Goal: Task Accomplishment & Management: Manage account settings

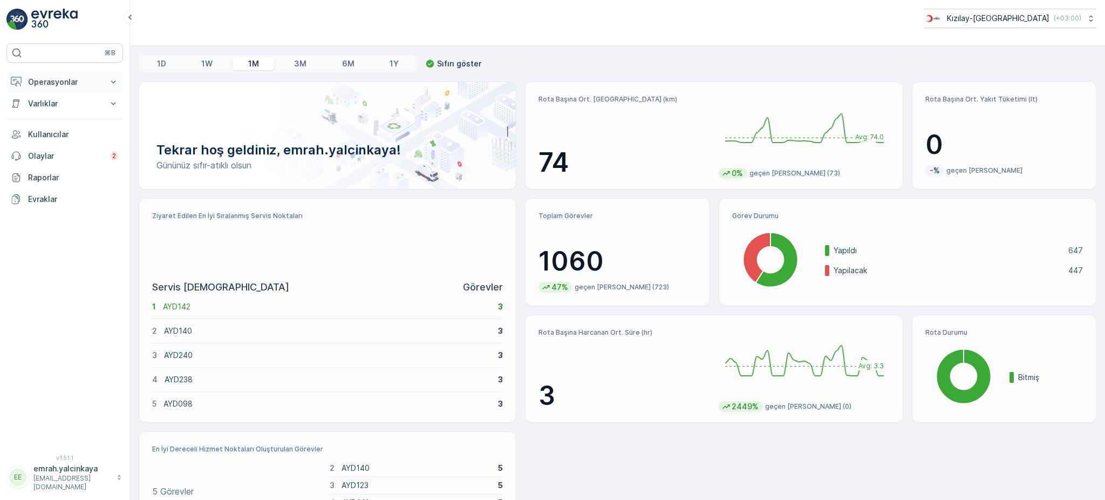
click at [44, 81] on p "Operasyonlar" at bounding box center [64, 82] width 73 height 11
click at [41, 131] on p "Rotalar & Görevler" at bounding box center [61, 130] width 67 height 11
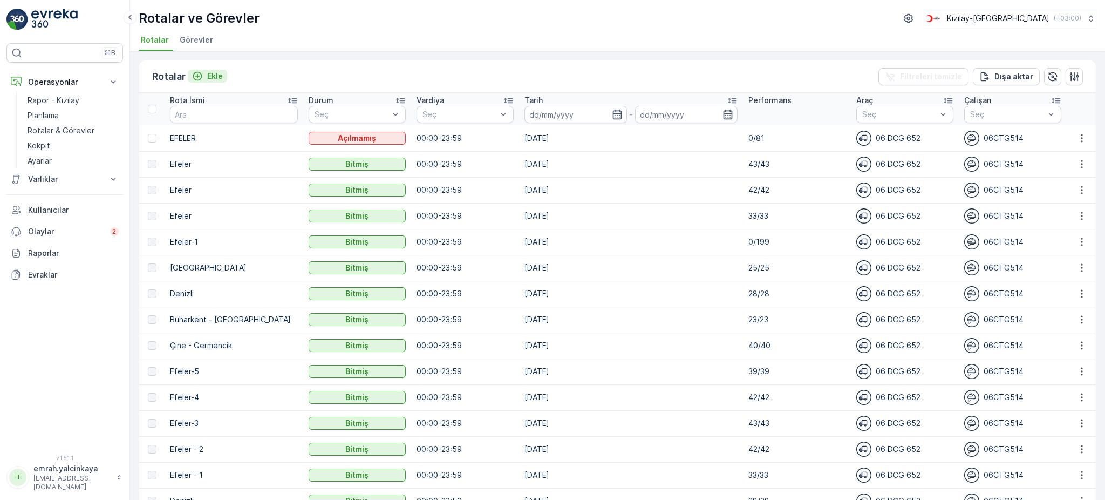
click at [213, 78] on p "Ekle" at bounding box center [215, 76] width 16 height 11
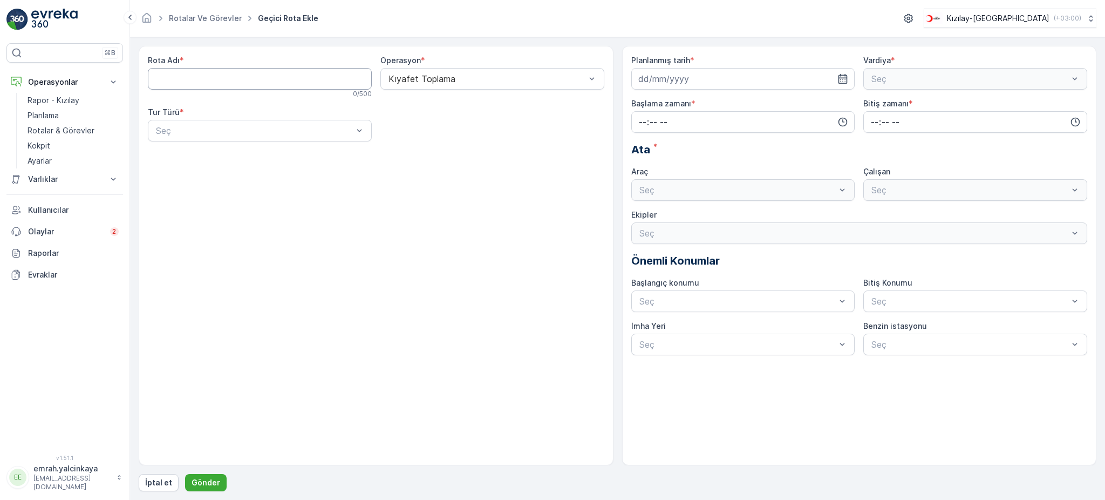
click at [210, 82] on Adı "Rota Adı" at bounding box center [260, 79] width 224 height 22
type Adı "Efeler"
click at [230, 141] on div "Seç" at bounding box center [260, 131] width 224 height 22
click at [235, 182] on div "Dinamik" at bounding box center [260, 175] width 224 height 18
click at [677, 74] on input at bounding box center [743, 79] width 224 height 22
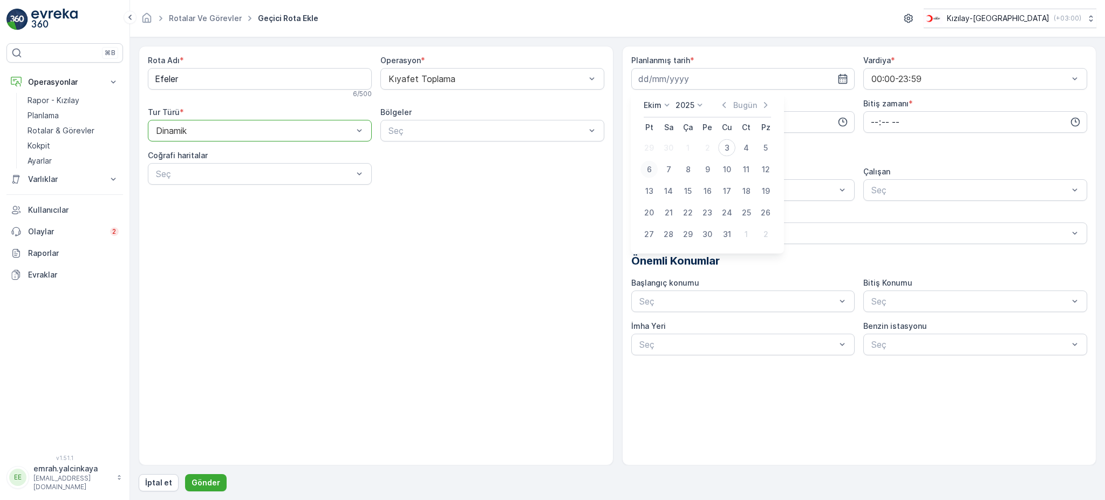
click at [650, 167] on div "6" at bounding box center [649, 169] width 17 height 17
type input "[DATE]"
click at [721, 128] on input "time" at bounding box center [743, 122] width 224 height 22
click at [642, 172] on span "07" at bounding box center [643, 170] width 10 height 11
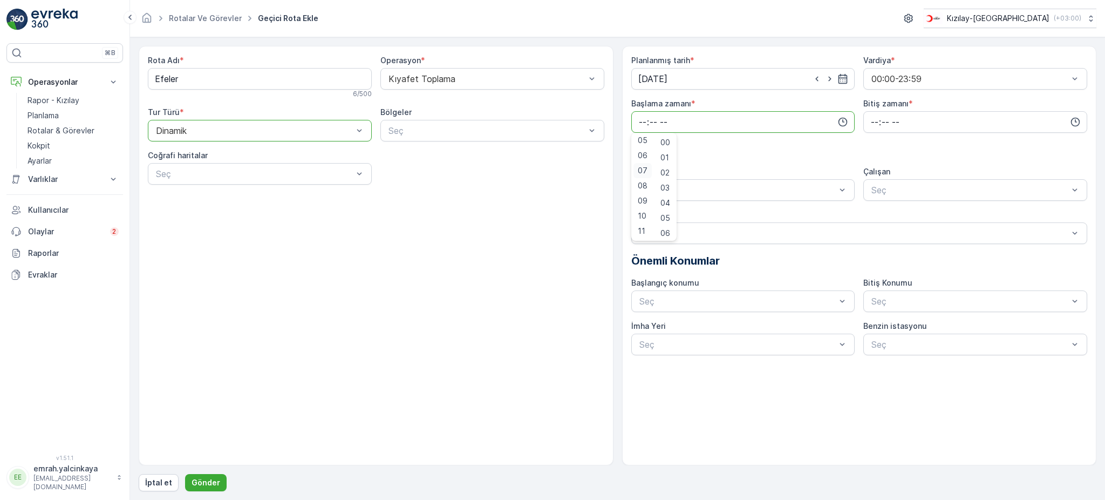
type input "07:00"
click at [871, 130] on input "time" at bounding box center [976, 122] width 224 height 22
click at [877, 184] on span "17" at bounding box center [874, 183] width 9 height 11
type input "17:00"
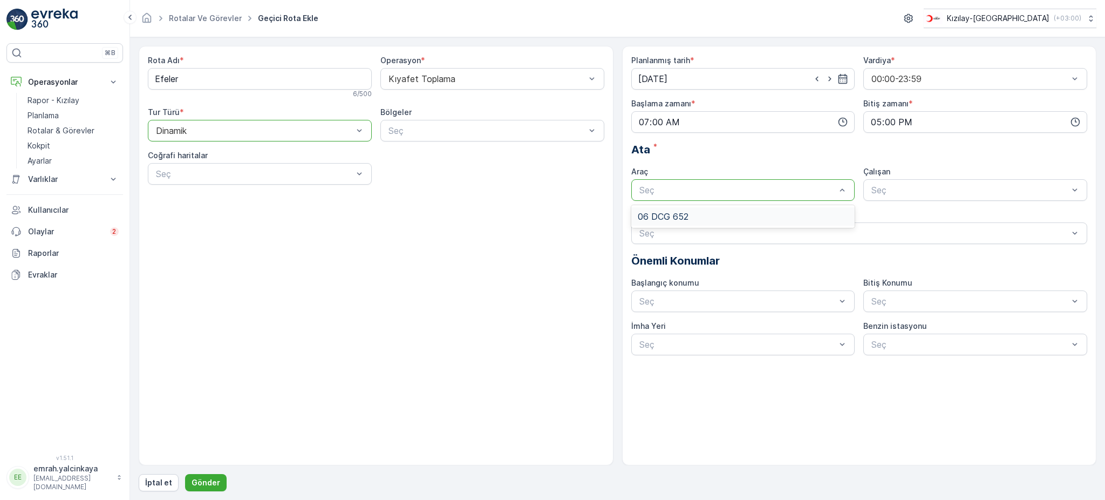
drag, startPoint x: 789, startPoint y: 186, endPoint x: 781, endPoint y: 199, distance: 14.5
click at [777, 212] on div "06 DCG 652" at bounding box center [743, 217] width 211 height 10
click at [927, 208] on div "06CTG514" at bounding box center [976, 216] width 224 height 18
click at [218, 482] on button "Gönder" at bounding box center [206, 482] width 42 height 17
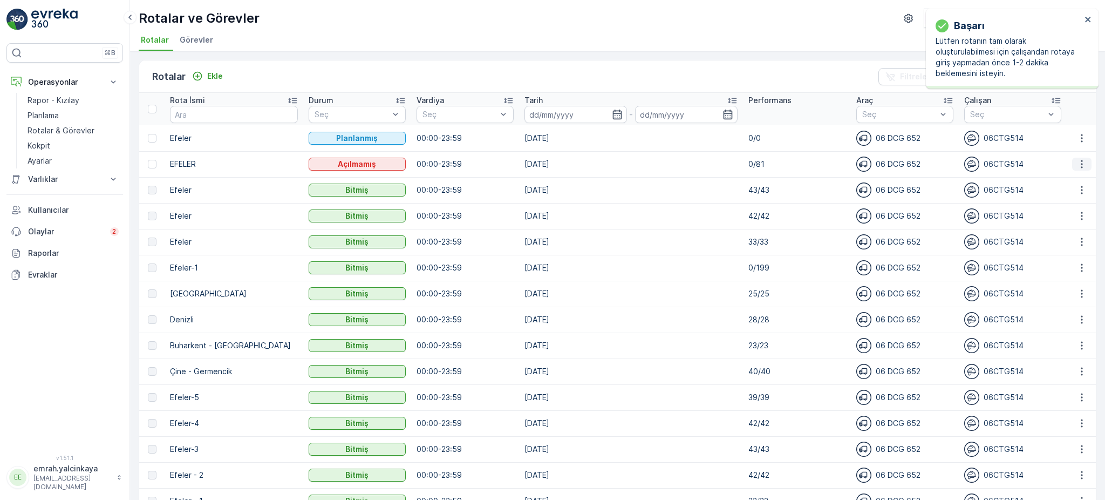
click at [1078, 165] on icon "button" at bounding box center [1082, 164] width 11 height 11
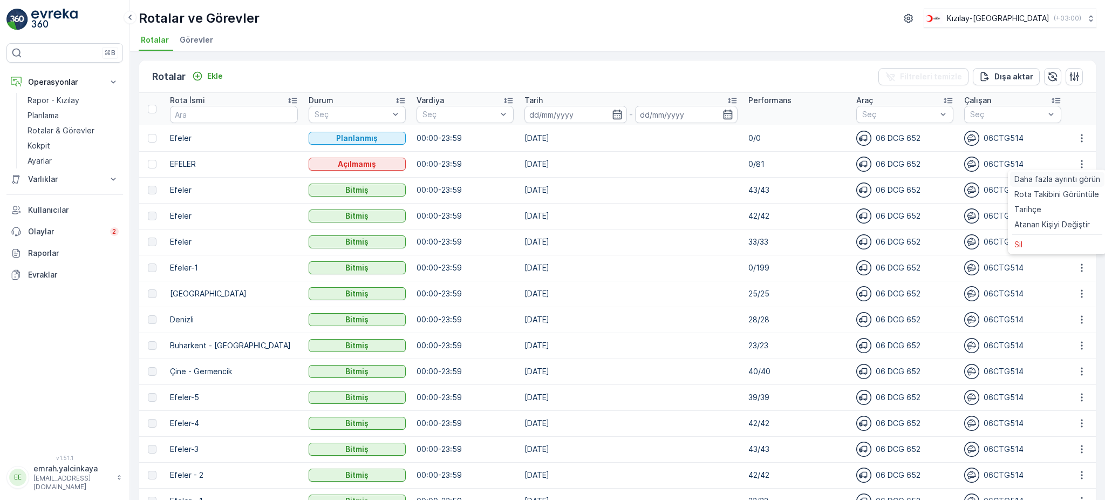
click at [1089, 181] on span "Daha fazla ayrıntı görün" at bounding box center [1058, 179] width 86 height 11
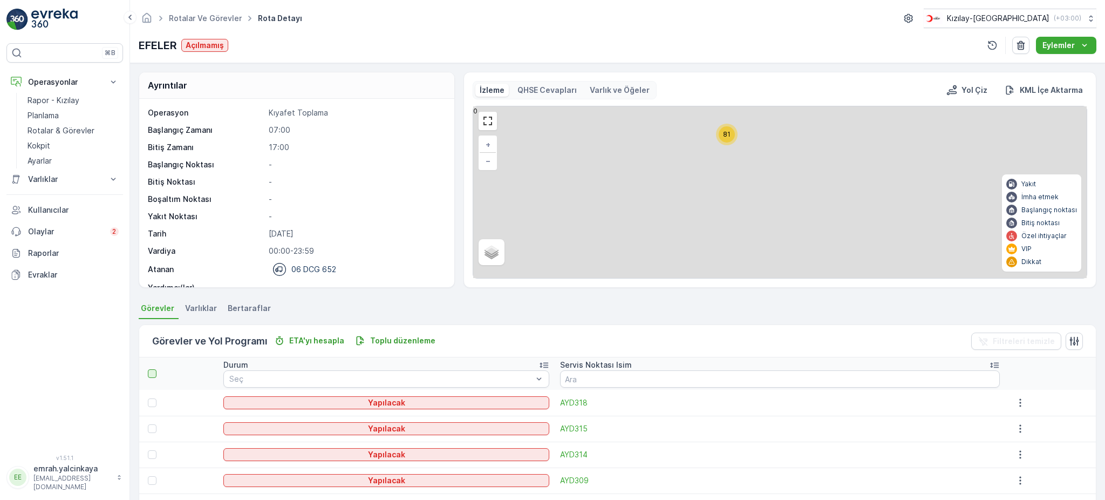
click at [152, 372] on div at bounding box center [152, 373] width 9 height 9
click at [154, 369] on input "checkbox" at bounding box center [154, 369] width 0 height 0
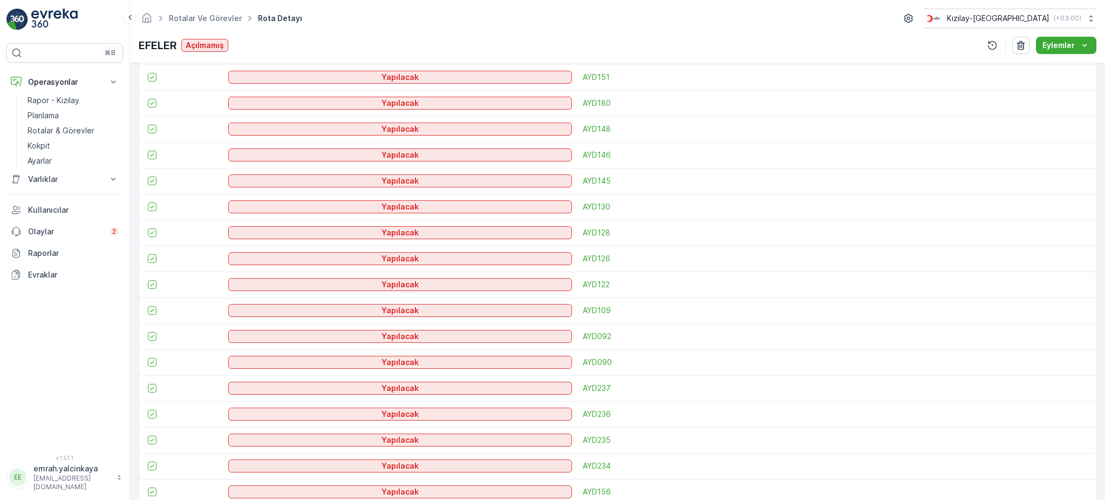
scroll to position [1230, 0]
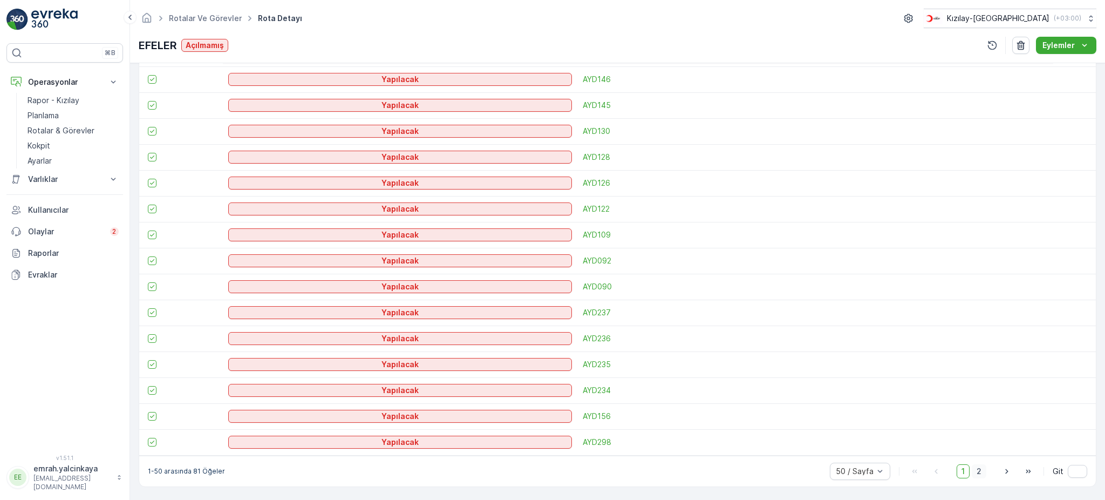
click at [982, 472] on span "2" at bounding box center [979, 471] width 15 height 14
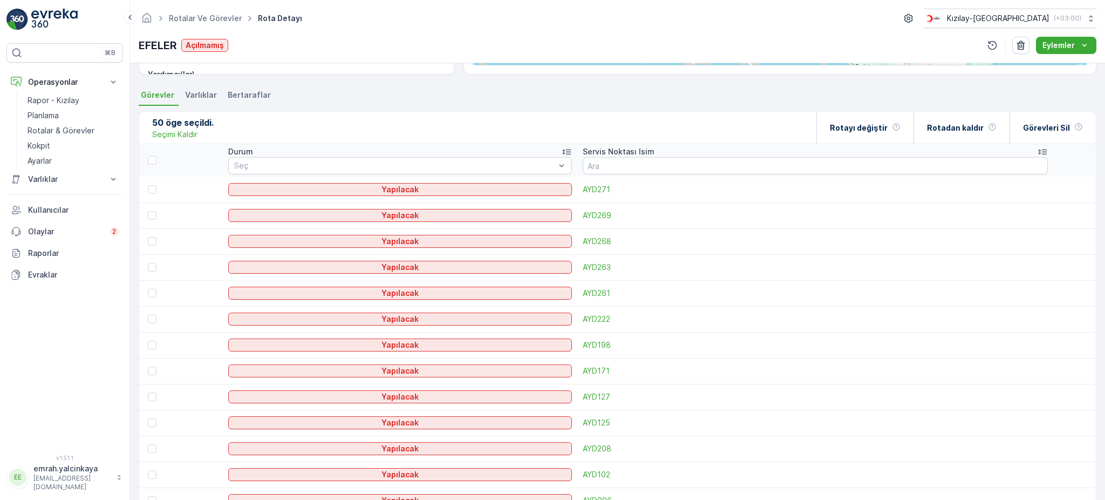
scroll to position [90, 0]
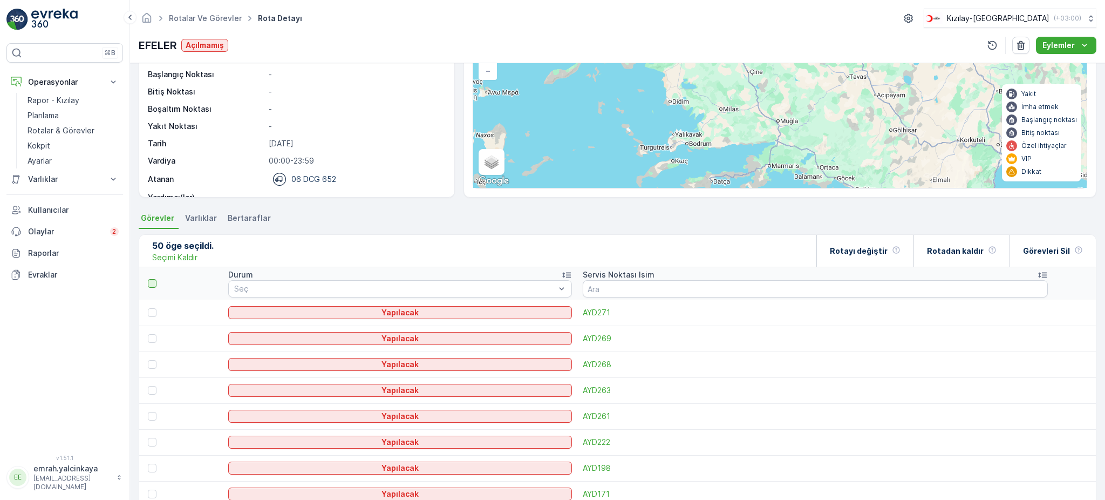
click at [149, 281] on div at bounding box center [152, 283] width 9 height 9
click at [154, 279] on input "checkbox" at bounding box center [154, 279] width 0 height 0
click at [888, 250] on p "Rotayı değiştir" at bounding box center [859, 251] width 58 height 11
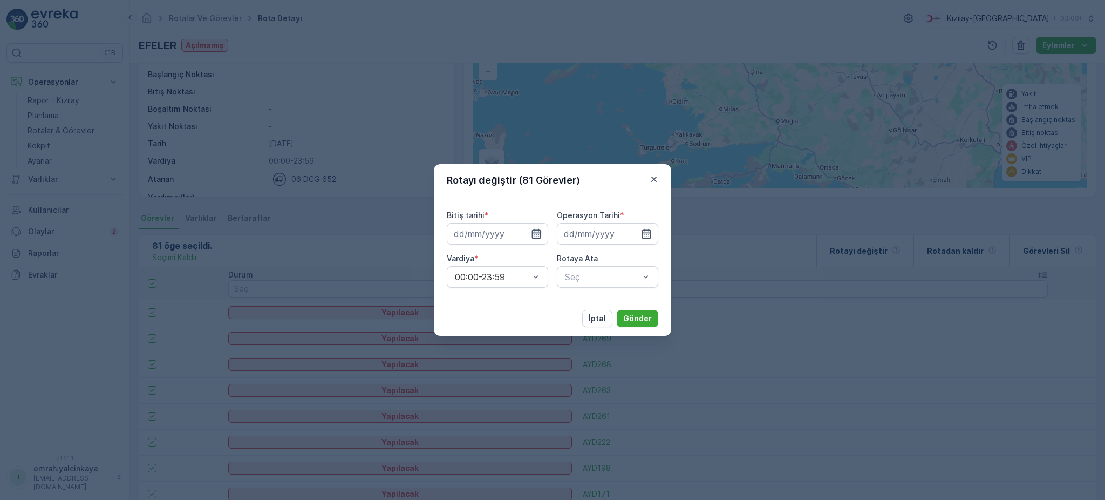
click at [535, 233] on icon "button" at bounding box center [536, 233] width 11 height 11
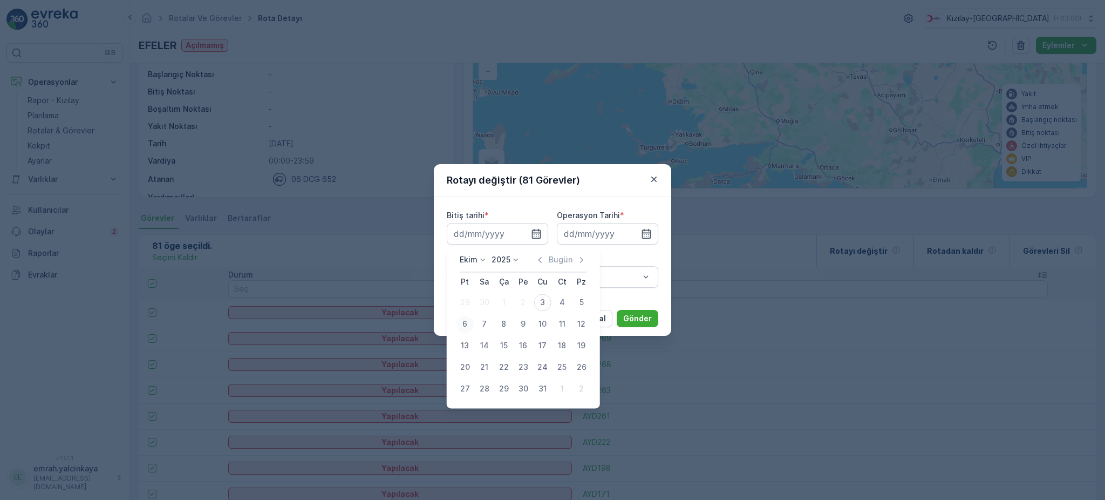
click at [468, 322] on div "6" at bounding box center [465, 323] width 17 height 17
type input "[DATE]"
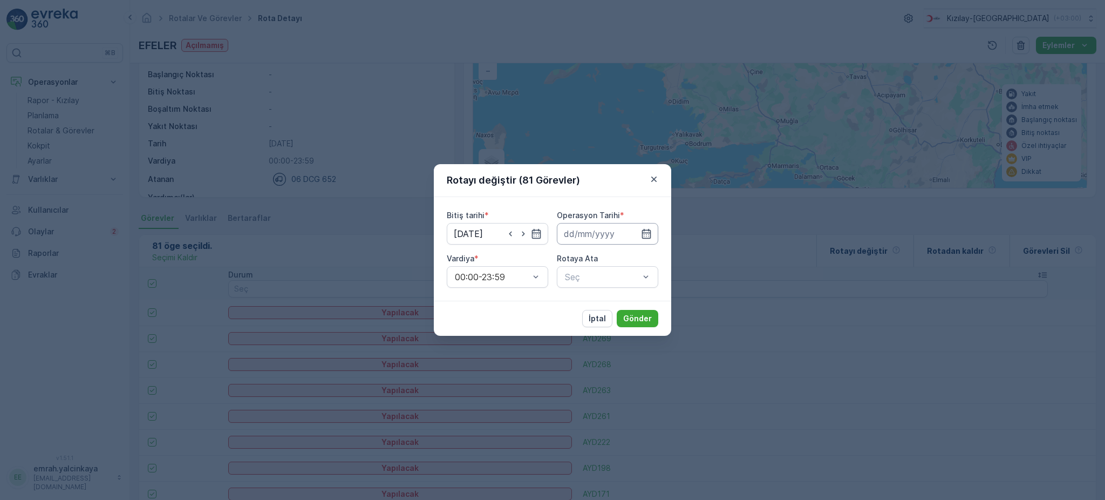
click at [608, 233] on input at bounding box center [607, 234] width 101 height 22
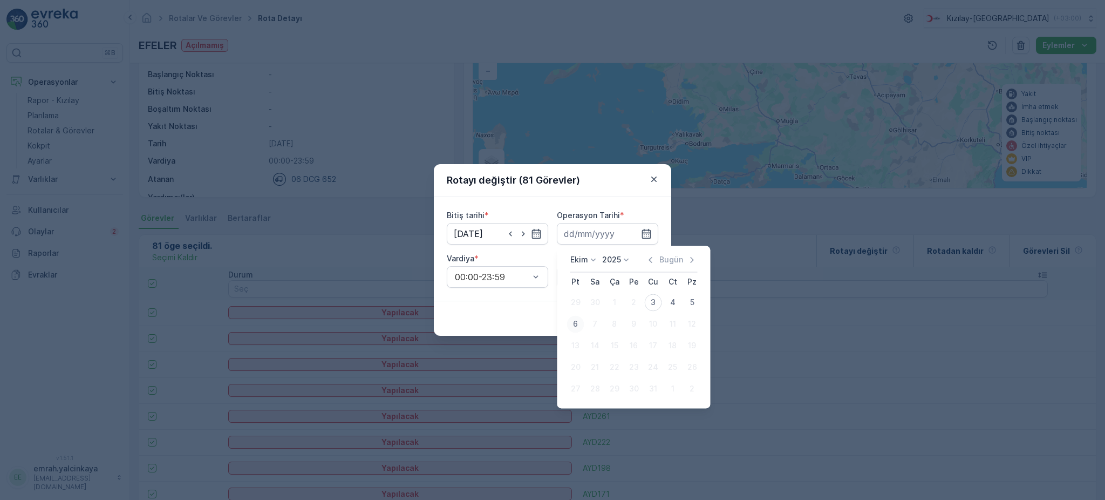
click at [573, 321] on div "6" at bounding box center [575, 323] width 17 height 17
type input "[DATE]"
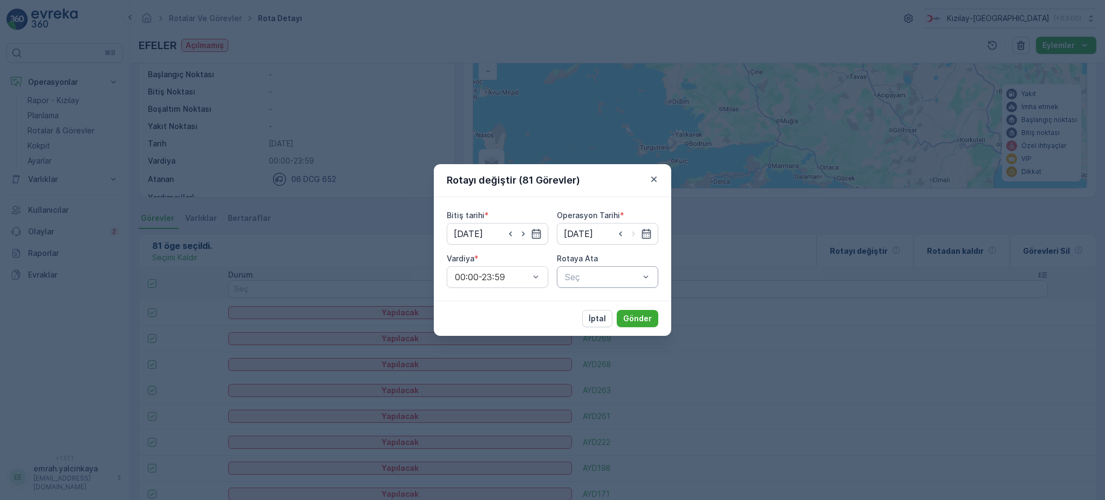
click at [607, 283] on div "Seç" at bounding box center [607, 277] width 101 height 22
click at [598, 305] on span "Efeler (Planlanmış) - 06 DCG 652" at bounding box center [607, 307] width 89 height 19
click at [637, 317] on p "Gönder" at bounding box center [637, 318] width 29 height 11
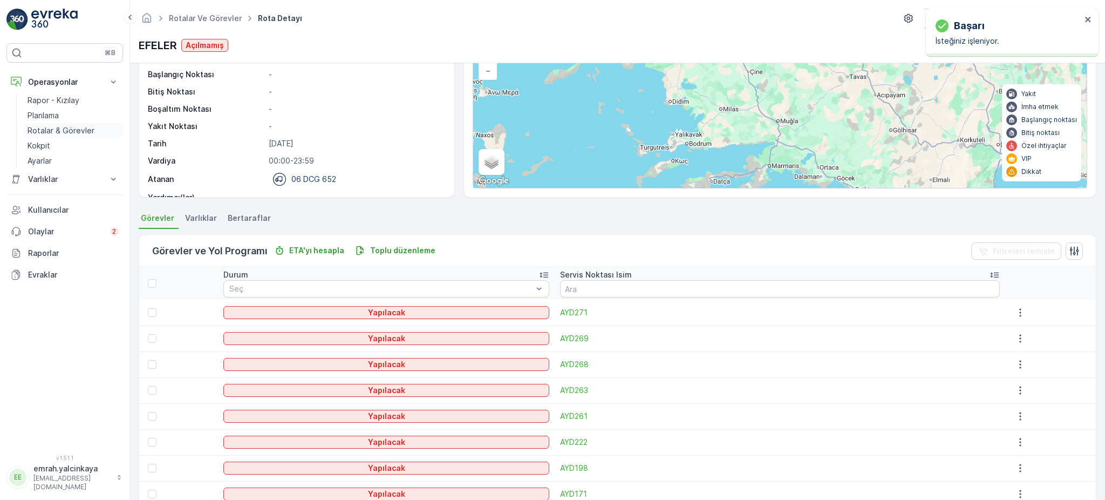
click at [51, 128] on p "Rotalar & Görevler" at bounding box center [61, 130] width 67 height 11
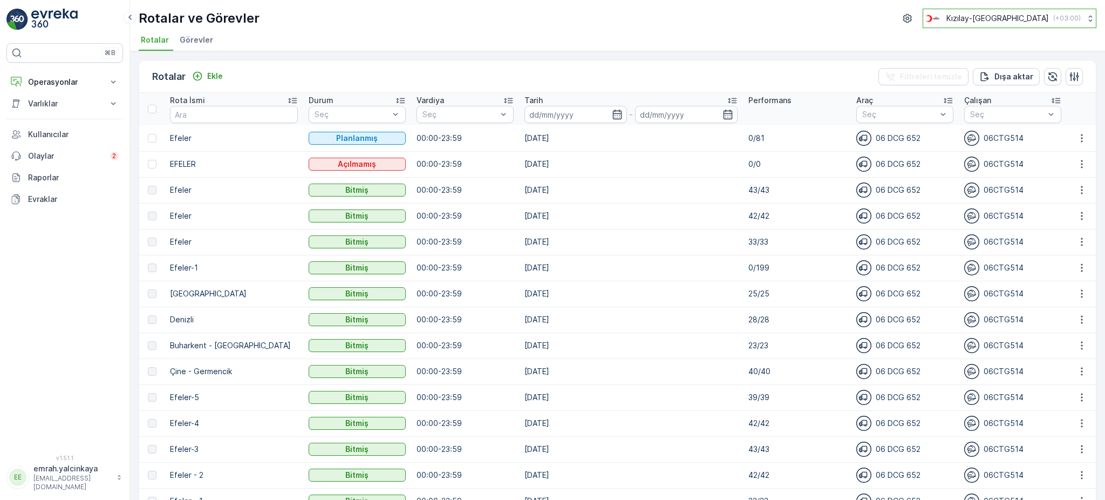
click at [1054, 17] on p "( +03:00 )" at bounding box center [1068, 18] width 28 height 9
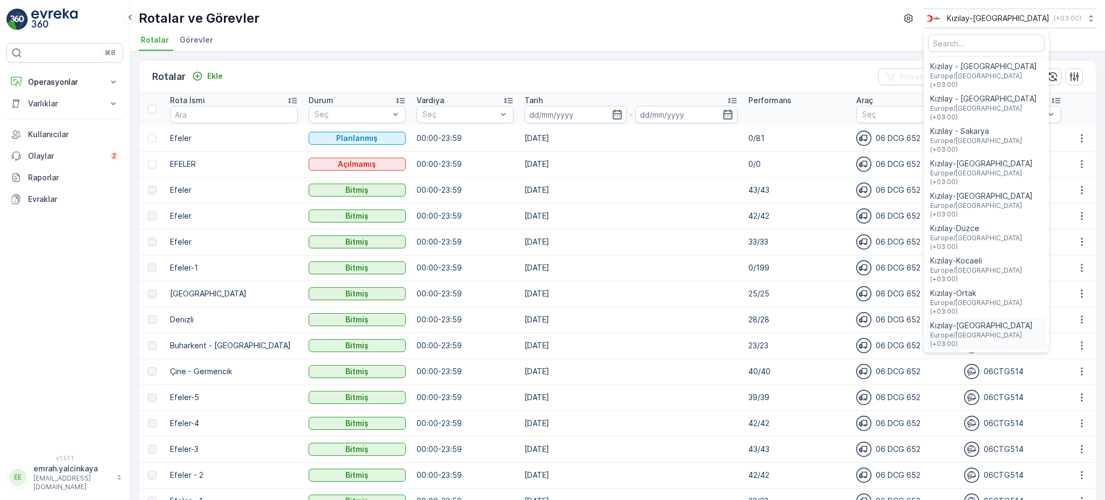
click at [1021, 331] on span "Europe/Istanbul (+03:00)" at bounding box center [986, 339] width 112 height 17
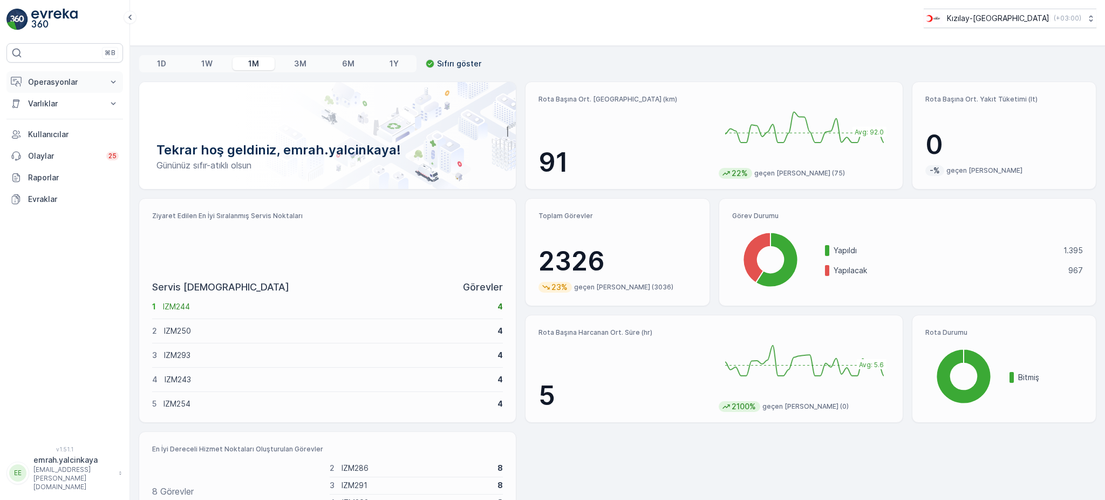
click at [30, 75] on button "Operasyonlar" at bounding box center [64, 82] width 117 height 22
click at [58, 128] on p "Rotalar & Görevler" at bounding box center [61, 130] width 67 height 11
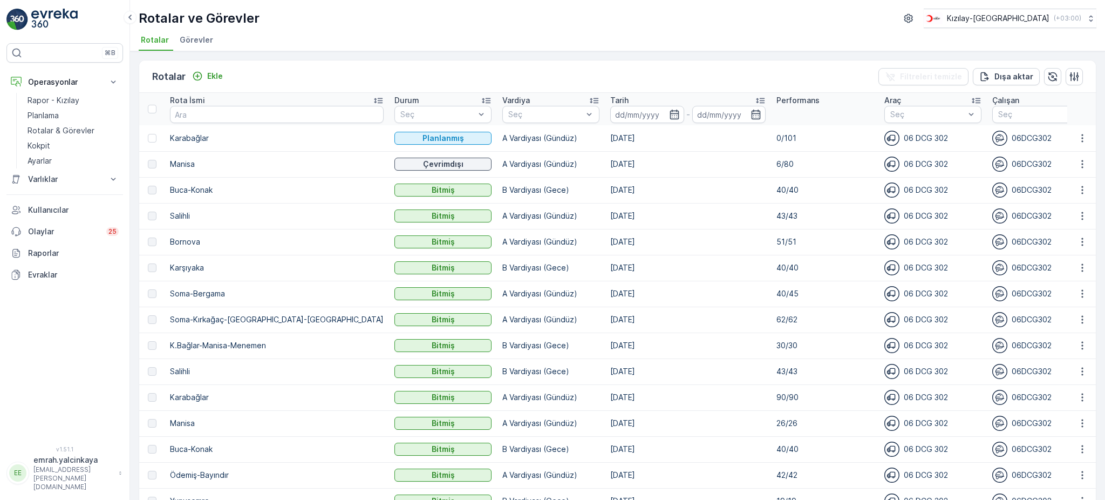
click at [777, 161] on p "6/80" at bounding box center [825, 164] width 97 height 11
click at [845, 158] on td "6/80" at bounding box center [825, 164] width 108 height 26
click at [1082, 139] on icon "button" at bounding box center [1082, 138] width 11 height 11
click at [1031, 220] on div "Sil" at bounding box center [1057, 218] width 94 height 15
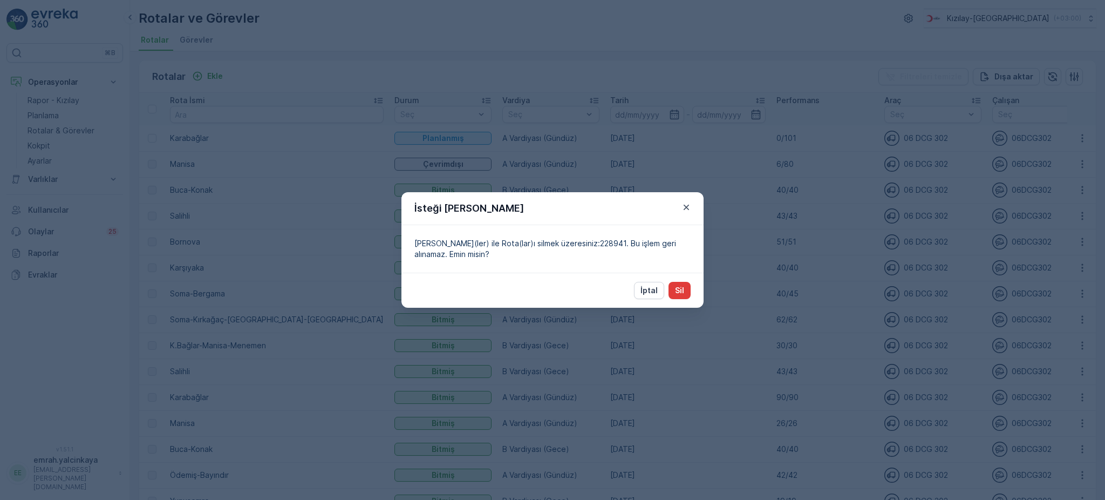
click at [684, 294] on button "Sil" at bounding box center [680, 290] width 22 height 17
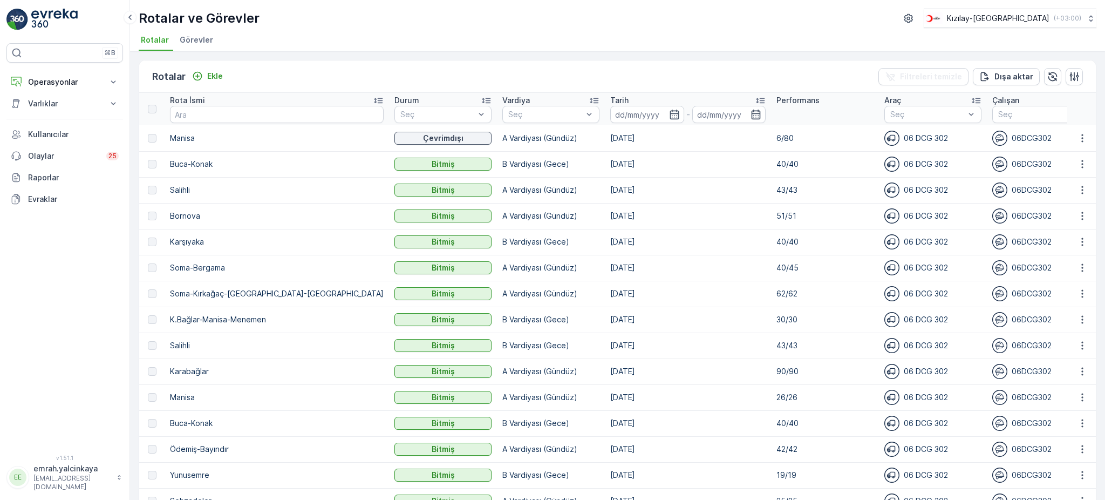
click at [205, 425] on p "Buca-Konak" at bounding box center [277, 423] width 214 height 11
copy p "Buca-Konak"
click at [225, 74] on button "Ekle" at bounding box center [207, 76] width 39 height 13
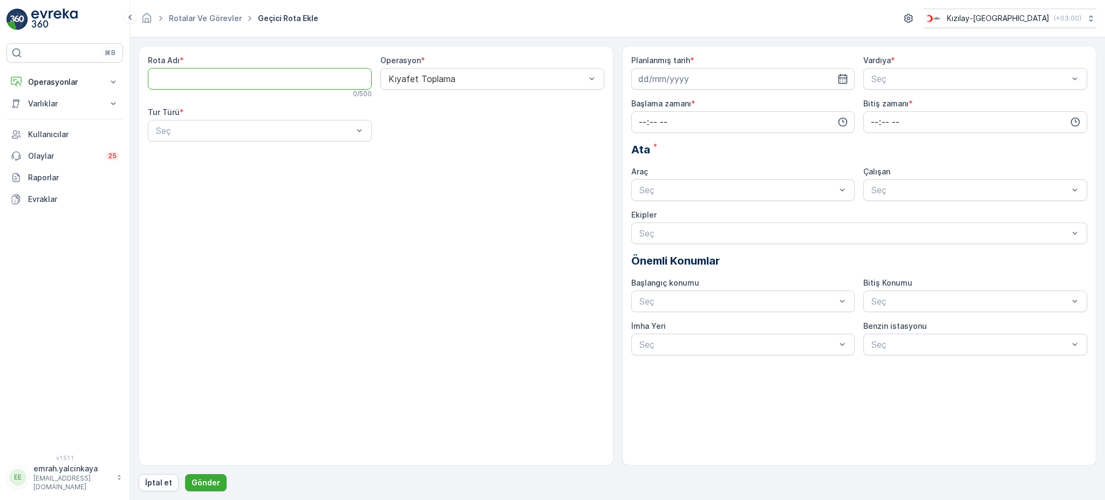
paste Adı "Buca-Konak"
type Adı "Buca-Konak"
click at [250, 162] on div "Statik" at bounding box center [260, 157] width 224 height 18
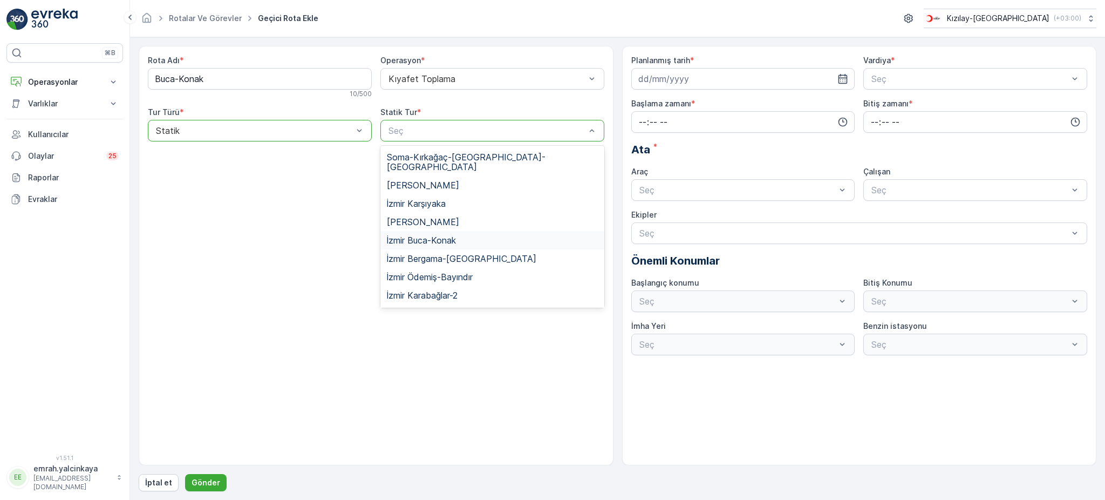
click at [459, 231] on div "İzmir Buca-Konak" at bounding box center [492, 240] width 224 height 18
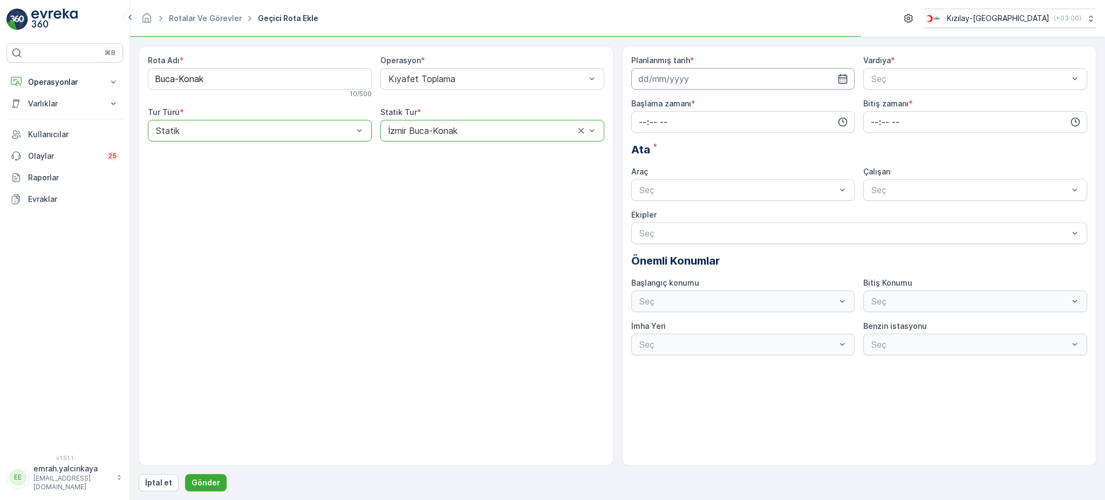
click at [675, 84] on input at bounding box center [743, 79] width 224 height 22
drag, startPoint x: 649, startPoint y: 171, endPoint x: 687, endPoint y: 154, distance: 41.1
click at [649, 170] on div "6" at bounding box center [649, 169] width 17 height 17
type input "[DATE]"
drag, startPoint x: 908, startPoint y: 119, endPoint x: 826, endPoint y: 114, distance: 82.7
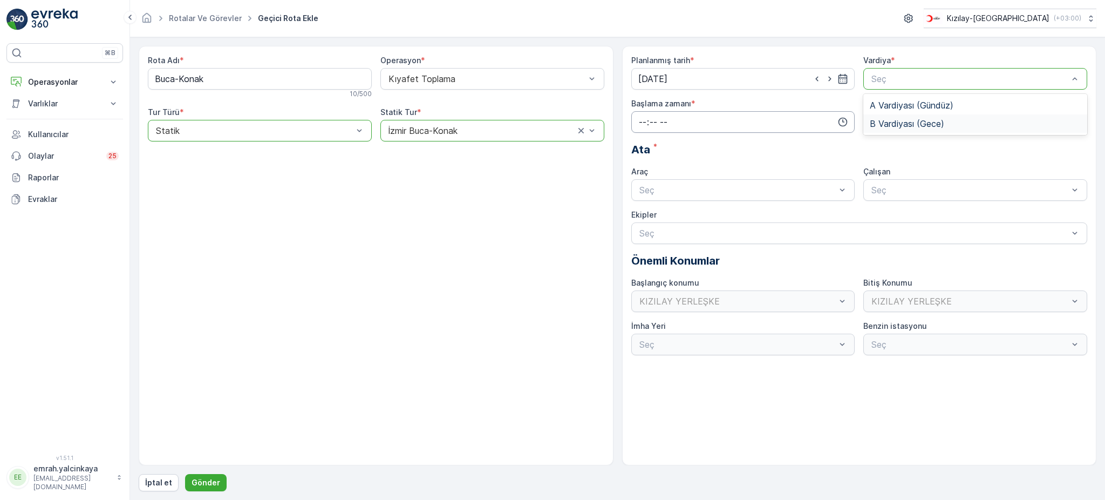
click at [908, 120] on span "B Vardiyası (Gece)" at bounding box center [907, 124] width 74 height 10
click at [750, 116] on input "time" at bounding box center [743, 122] width 224 height 22
click at [642, 152] on span "15" at bounding box center [642, 151] width 9 height 11
type input "15:00"
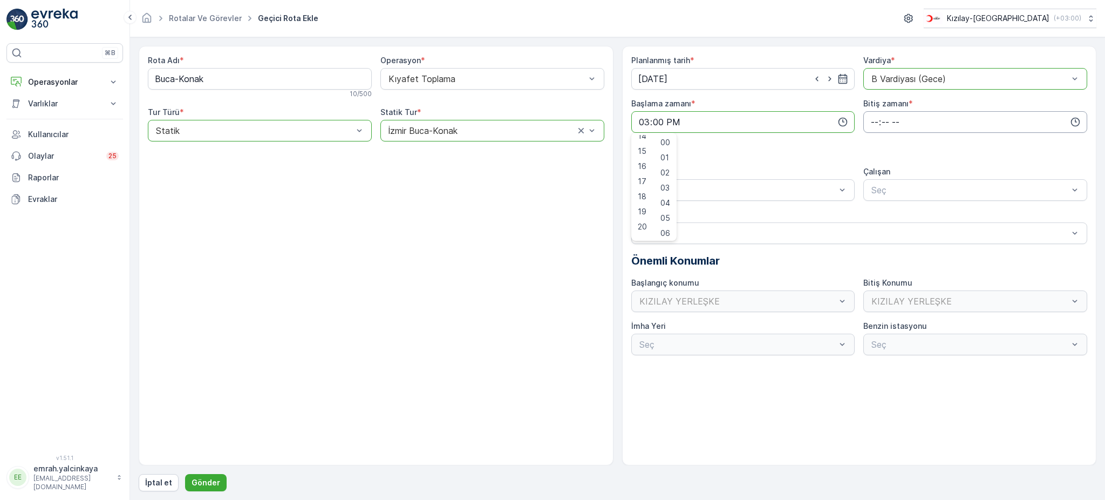
click at [872, 124] on input "time" at bounding box center [976, 122] width 224 height 22
click at [877, 138] on span "00" at bounding box center [875, 142] width 10 height 11
type input "00:00"
click at [778, 215] on div "06 DCG 302" at bounding box center [743, 217] width 211 height 10
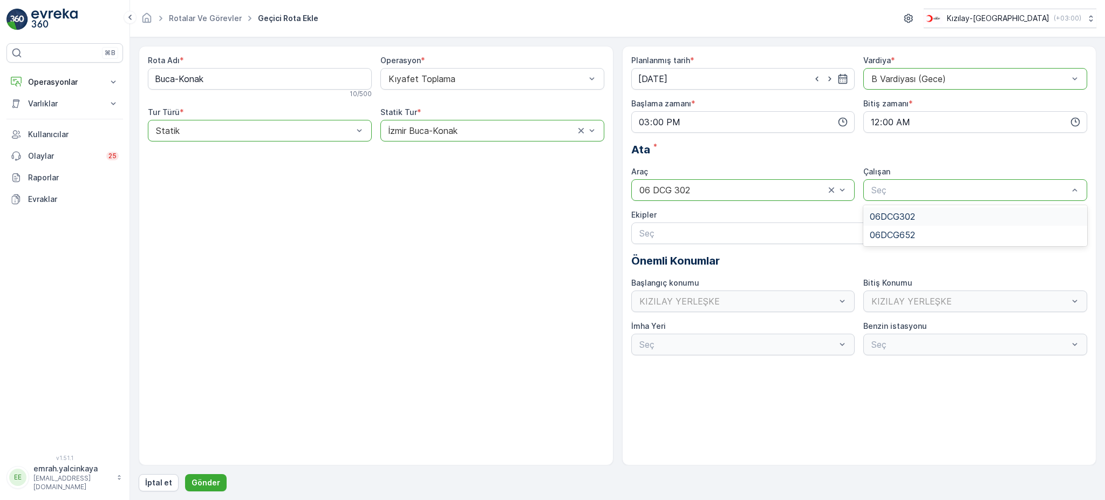
click at [909, 213] on span "06DCG302" at bounding box center [892, 217] width 45 height 10
click at [210, 477] on p "Gönder" at bounding box center [206, 482] width 29 height 11
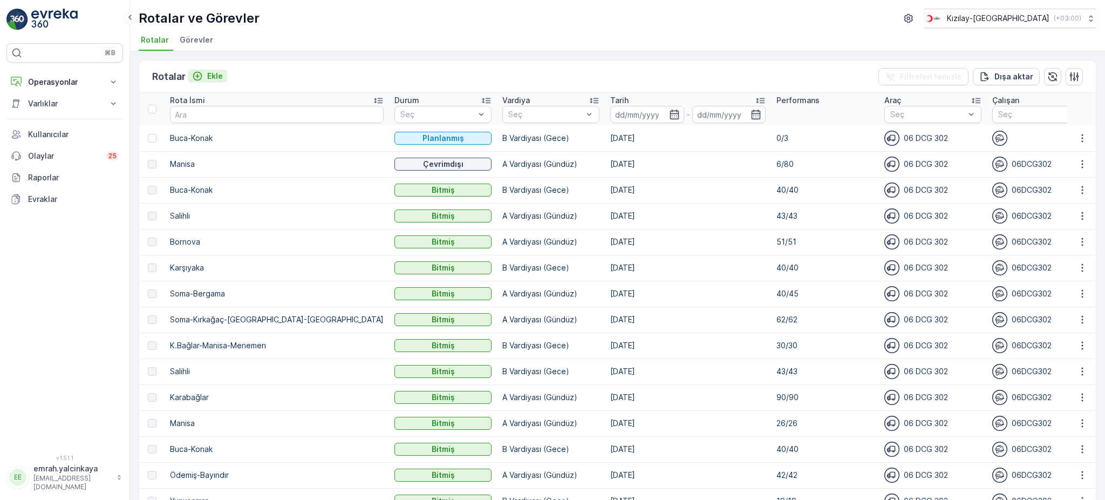
click at [218, 73] on p "Ekle" at bounding box center [215, 76] width 16 height 11
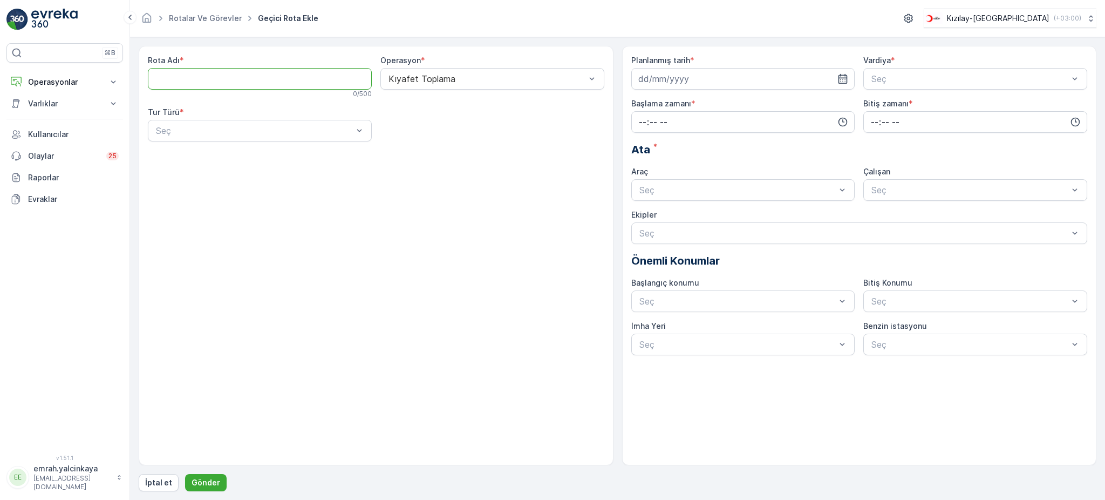
click at [281, 83] on Adı "Rota Adı" at bounding box center [260, 79] width 224 height 22
type Adı "Manisa"
click at [268, 120] on div "Seç" at bounding box center [260, 131] width 224 height 22
click at [268, 172] on div "Dinamik" at bounding box center [259, 176] width 211 height 10
click at [675, 83] on input at bounding box center [743, 79] width 224 height 22
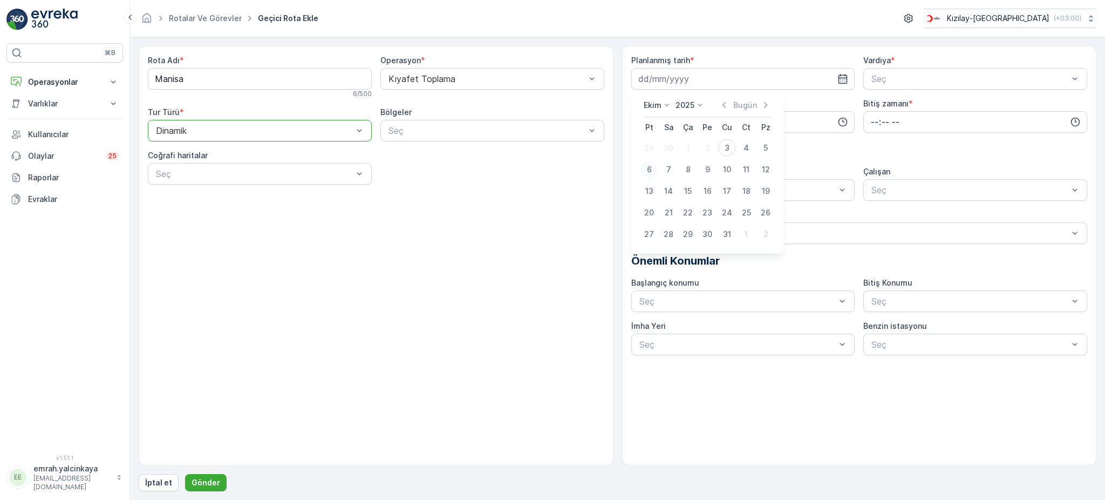
click at [649, 171] on div "6" at bounding box center [649, 169] width 17 height 17
type input "[DATE]"
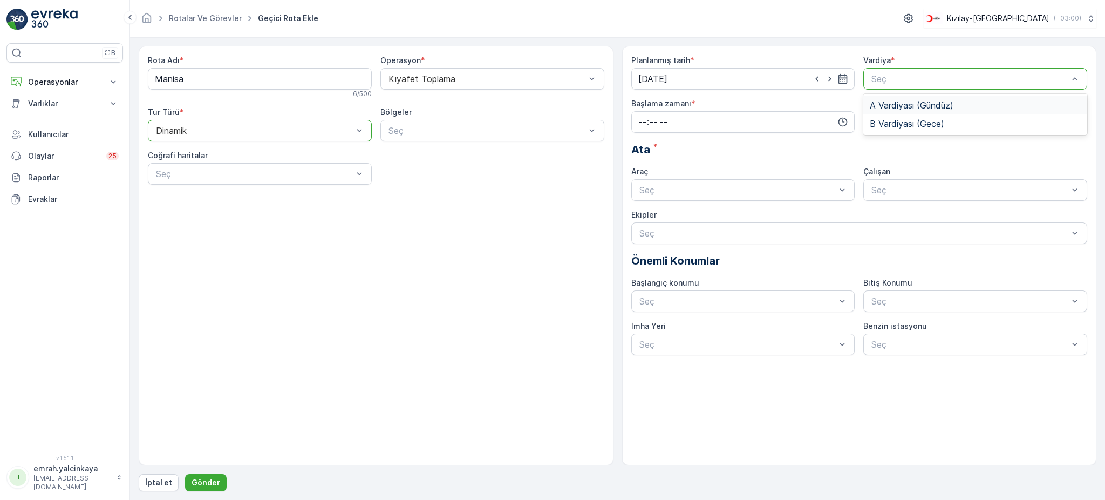
click at [892, 103] on span "A Vardiyası (Gündüz)" at bounding box center [912, 105] width 84 height 10
click at [777, 125] on input "time" at bounding box center [743, 122] width 224 height 22
drag, startPoint x: 647, startPoint y: 231, endPoint x: 692, endPoint y: 205, distance: 52.7
click at [647, 230] on span "06" at bounding box center [643, 231] width 10 height 11
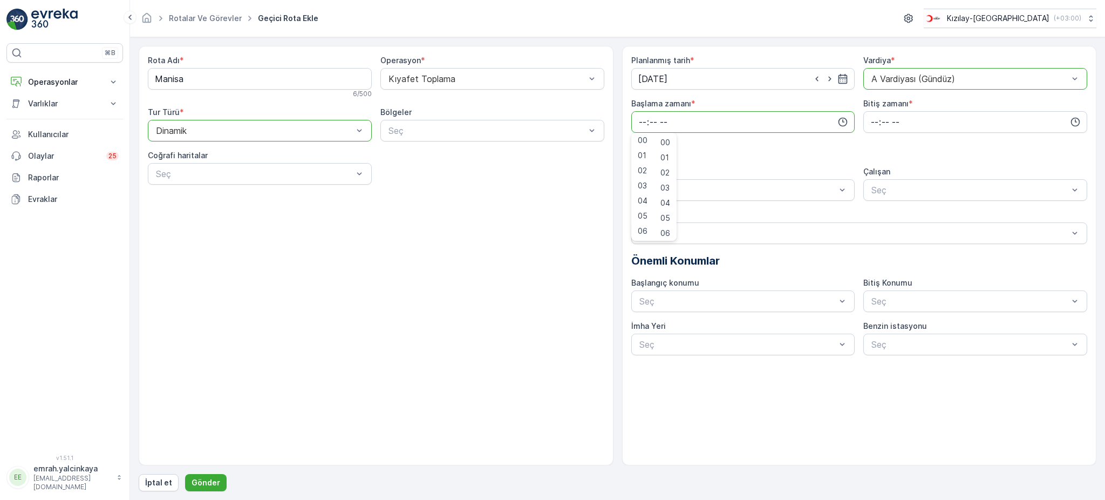
type input "06:00"
click at [871, 126] on input "time" at bounding box center [976, 122] width 224 height 22
click at [875, 155] on span "15" at bounding box center [874, 153] width 9 height 11
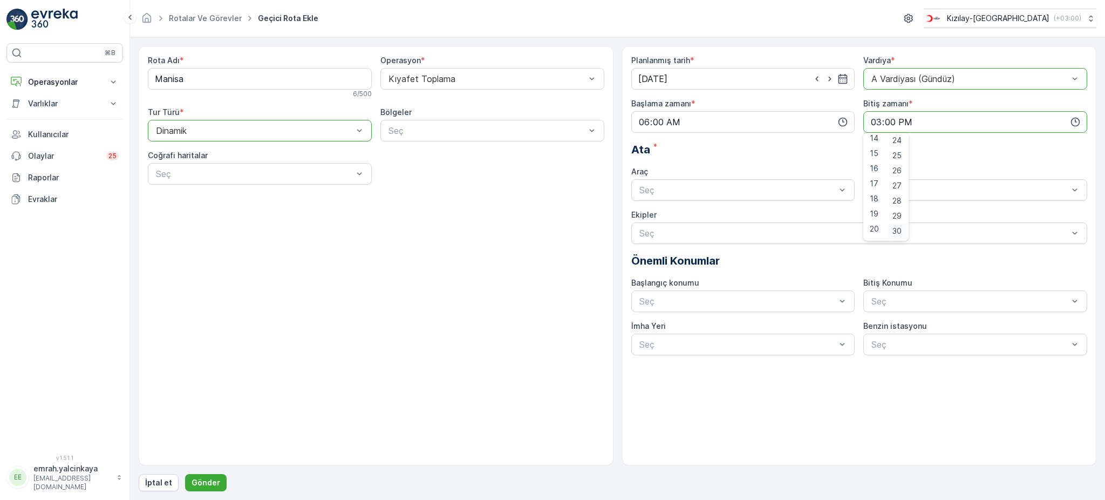
click at [902, 230] on span "30" at bounding box center [897, 231] width 9 height 11
type input "15:30"
drag, startPoint x: 802, startPoint y: 215, endPoint x: 808, endPoint y: 214, distance: 6.5
click at [805, 215] on div "06 DCG 302 Meşgul" at bounding box center [743, 217] width 211 height 10
drag, startPoint x: 908, startPoint y: 212, endPoint x: 793, endPoint y: 237, distance: 117.8
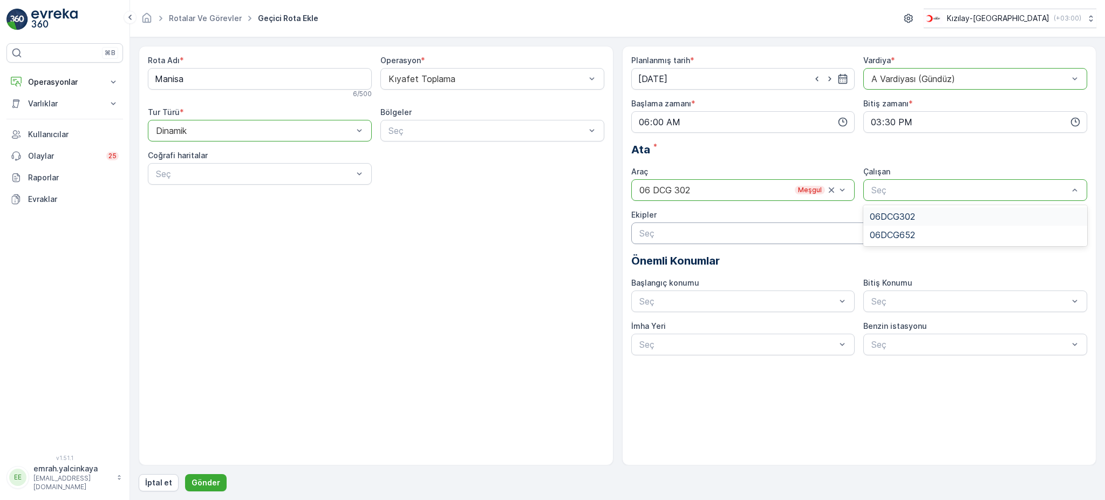
click at [903, 212] on span "06DCG302" at bounding box center [892, 217] width 45 height 10
click at [216, 480] on p "Gönder" at bounding box center [206, 482] width 29 height 11
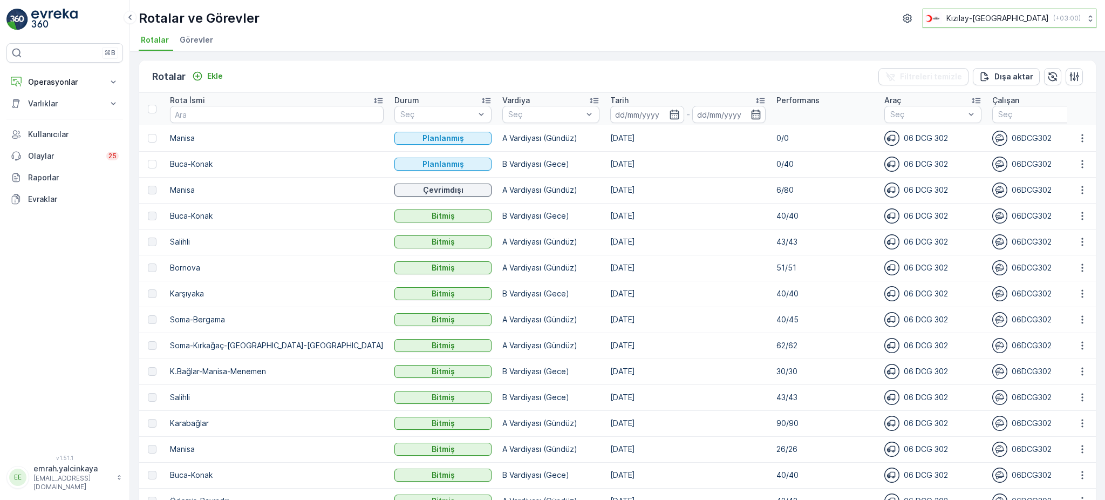
click at [1020, 13] on p "Kızılay-[GEOGRAPHIC_DATA]" at bounding box center [998, 18] width 103 height 11
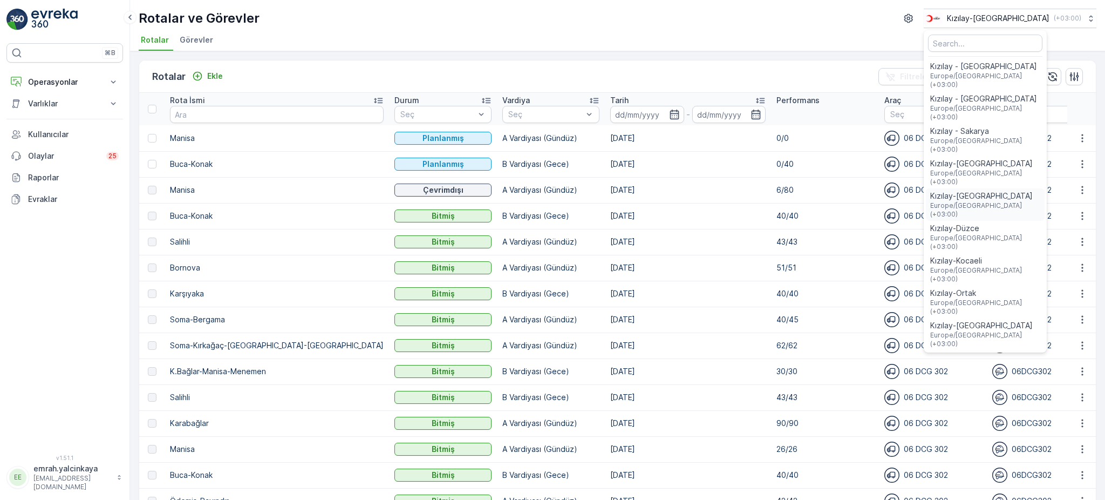
click at [1030, 201] on span "Europe/Istanbul (+03:00)" at bounding box center [985, 209] width 110 height 17
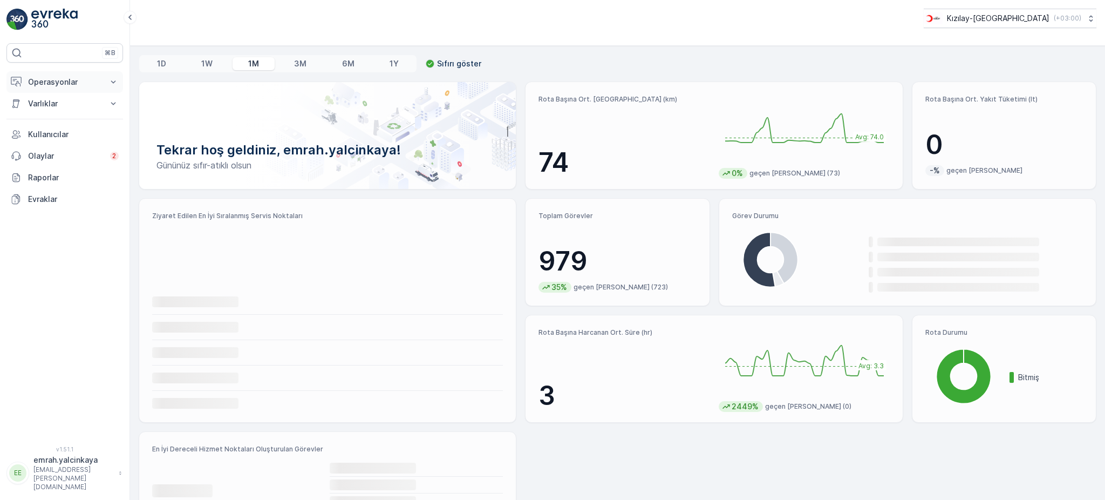
click at [70, 86] on p "Operasyonlar" at bounding box center [64, 82] width 73 height 11
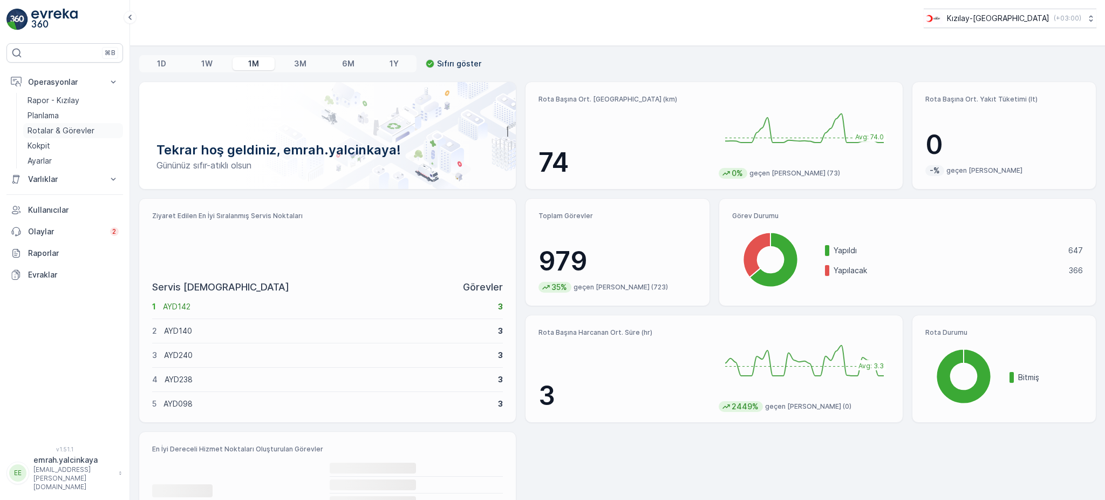
click at [66, 132] on p "Rotalar & Görevler" at bounding box center [61, 130] width 67 height 11
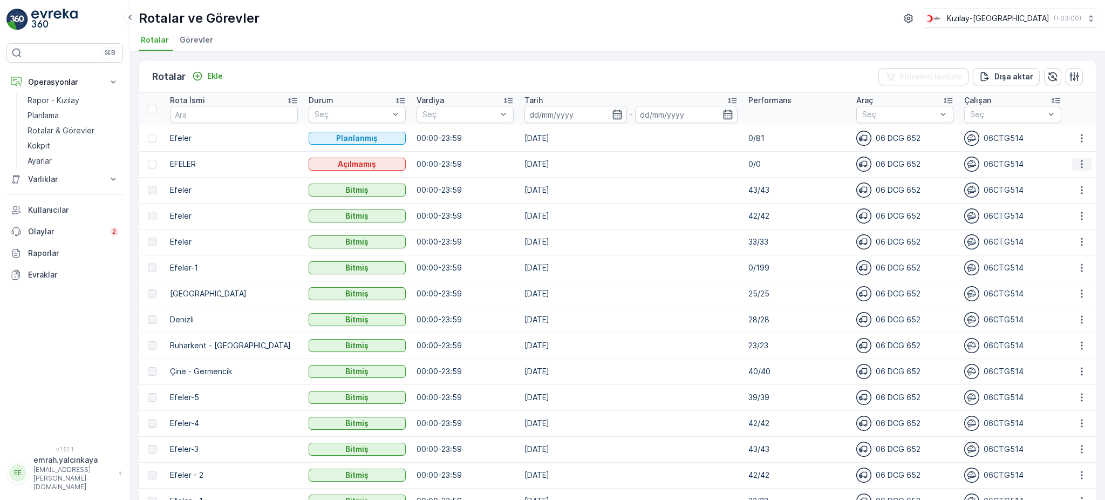
click at [1081, 166] on icon "button" at bounding box center [1082, 164] width 2 height 8
click at [1028, 249] on div "Sil" at bounding box center [1057, 244] width 94 height 15
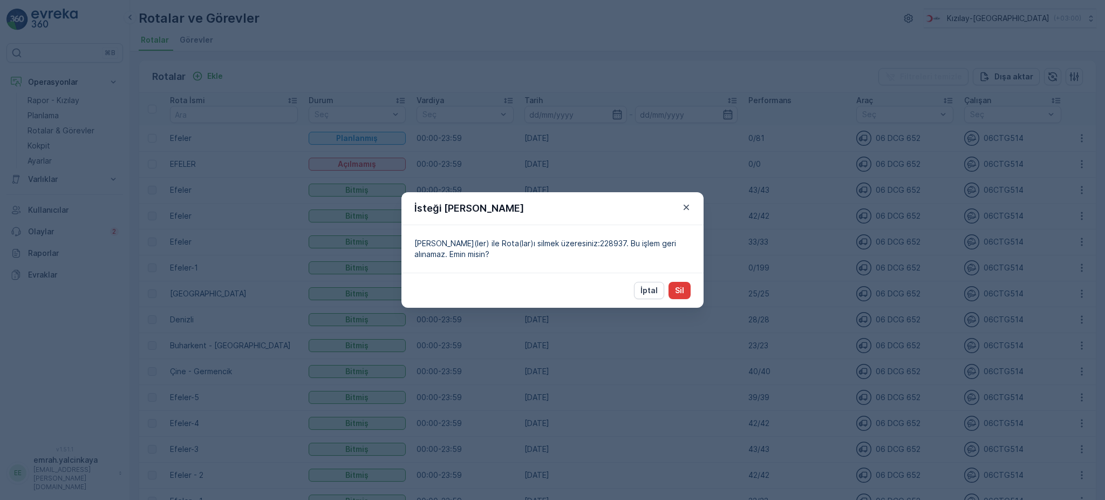
click at [682, 293] on p "Sil" at bounding box center [679, 290] width 9 height 11
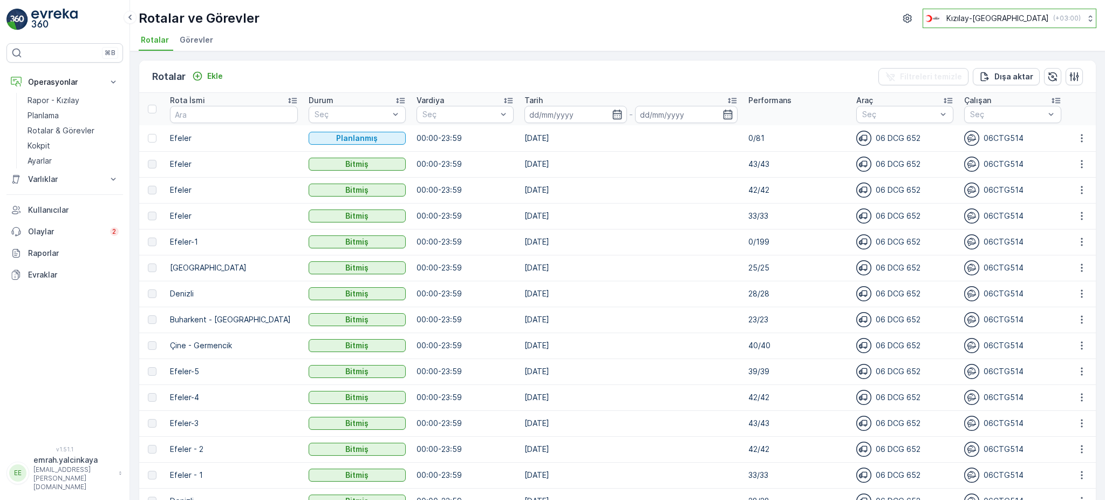
click at [1010, 22] on p "Kızılay-[GEOGRAPHIC_DATA]" at bounding box center [998, 18] width 103 height 11
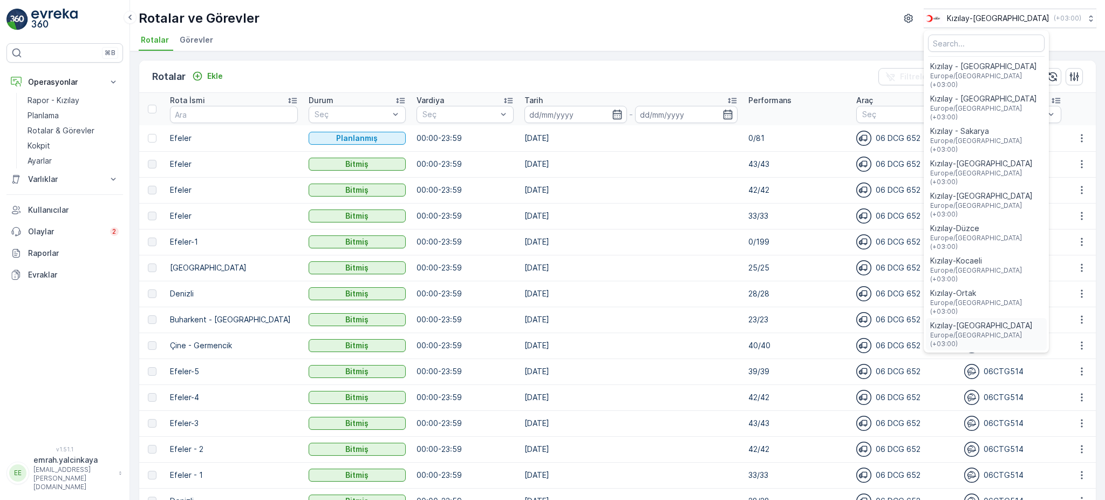
click at [1034, 320] on span "Kızılay-[GEOGRAPHIC_DATA]" at bounding box center [986, 325] width 112 height 11
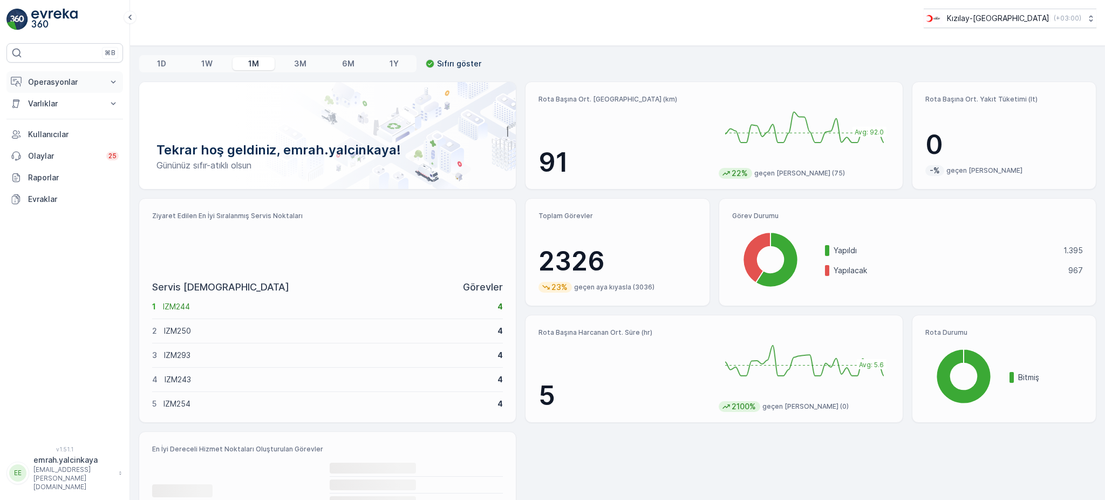
click at [39, 82] on p "Operasyonlar" at bounding box center [64, 82] width 73 height 11
click at [73, 133] on p "Rotalar & Görevler" at bounding box center [61, 130] width 67 height 11
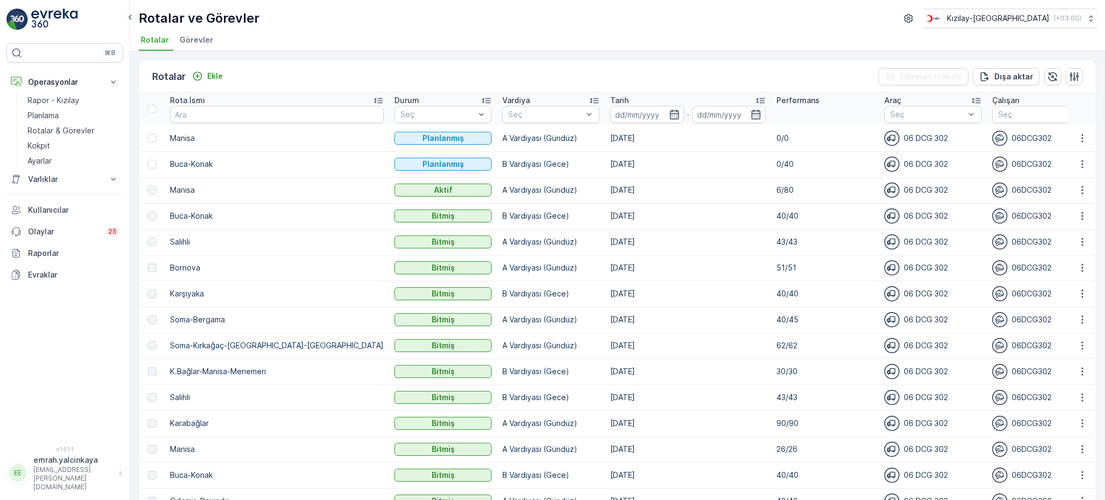
click at [777, 193] on p "6/80" at bounding box center [825, 190] width 97 height 11
click at [1077, 187] on icon "button" at bounding box center [1082, 190] width 11 height 11
click at [1073, 215] on span "Rota Takibini Görüntüle" at bounding box center [1057, 220] width 85 height 11
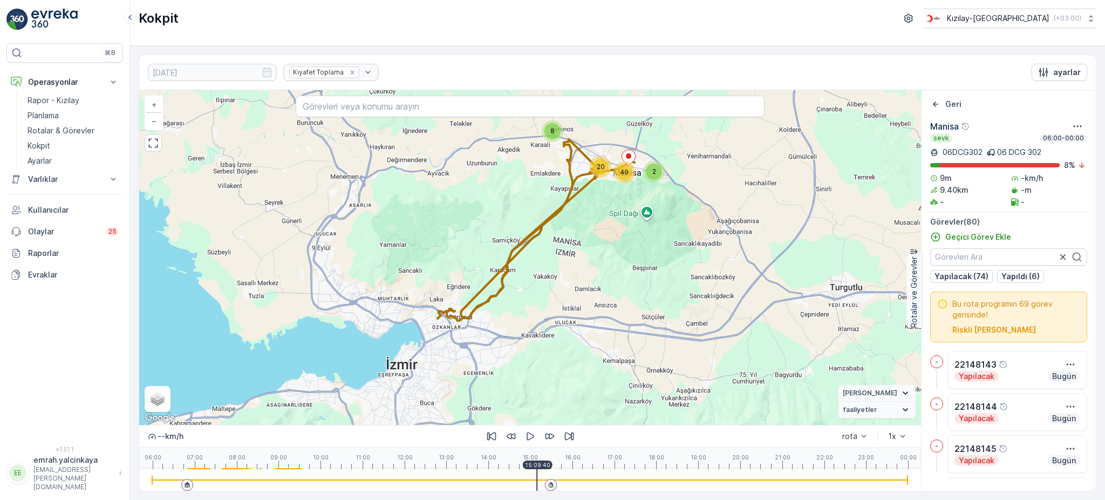
click at [537, 483] on div at bounding box center [530, 480] width 756 height 22
click at [529, 438] on icon "button" at bounding box center [530, 436] width 11 height 11
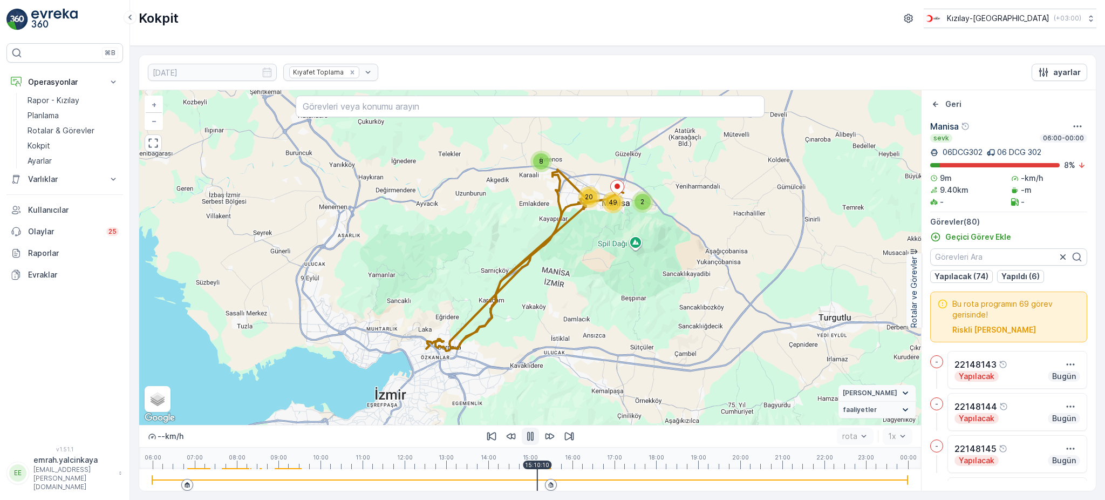
drag, startPoint x: 590, startPoint y: 281, endPoint x: 572, endPoint y: 338, distance: 60.1
click at [572, 338] on div "2 8 20 49 + − Uydu Yol haritası Arazi Karışık Leaflet Klavye kısayolları Harita…" at bounding box center [530, 257] width 782 height 335
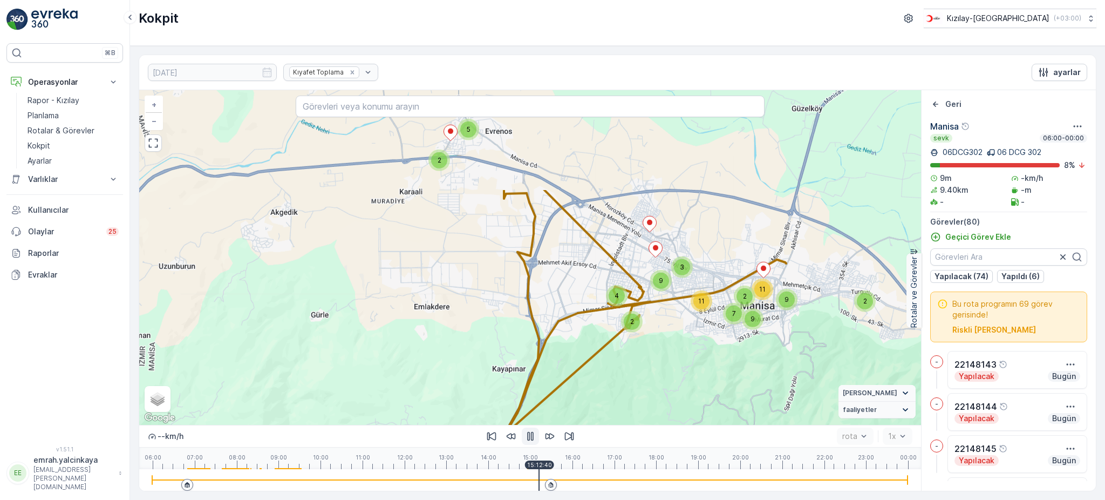
drag, startPoint x: 597, startPoint y: 249, endPoint x: 660, endPoint y: 383, distance: 147.3
click at [660, 383] on div "2 5 2 3 2 4 9 11 7 2 9 9 11 + − Uydu Yol haritası Arazi Karışık Leaflet Klavye …" at bounding box center [530, 257] width 782 height 335
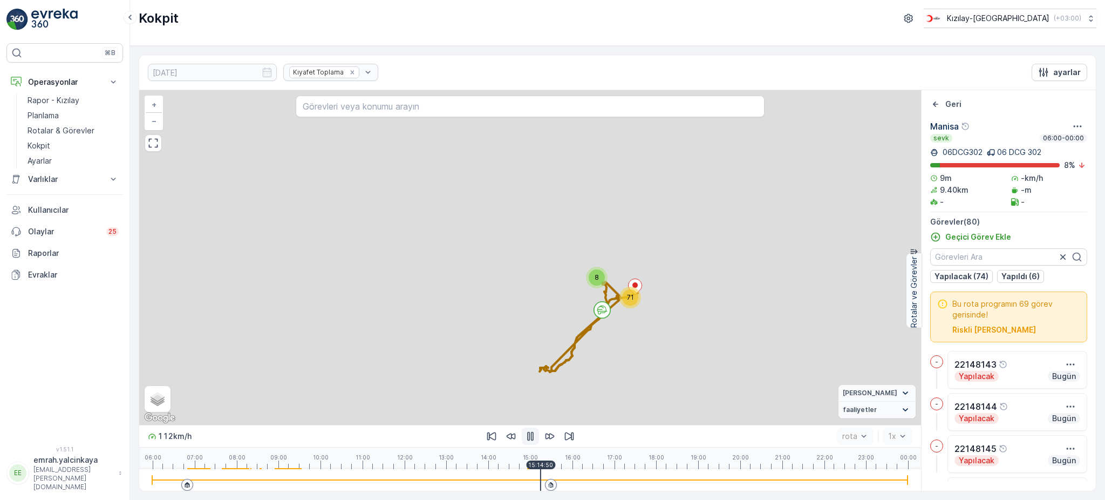
drag, startPoint x: 663, startPoint y: 380, endPoint x: 691, endPoint y: 300, distance: 85.4
click at [694, 296] on div "2 5 2 3 2 4 9 11 7 2 9 9 11 8 71 + − Uydu Yol haritası Arazi Karışık Leaflet Kl…" at bounding box center [530, 257] width 782 height 335
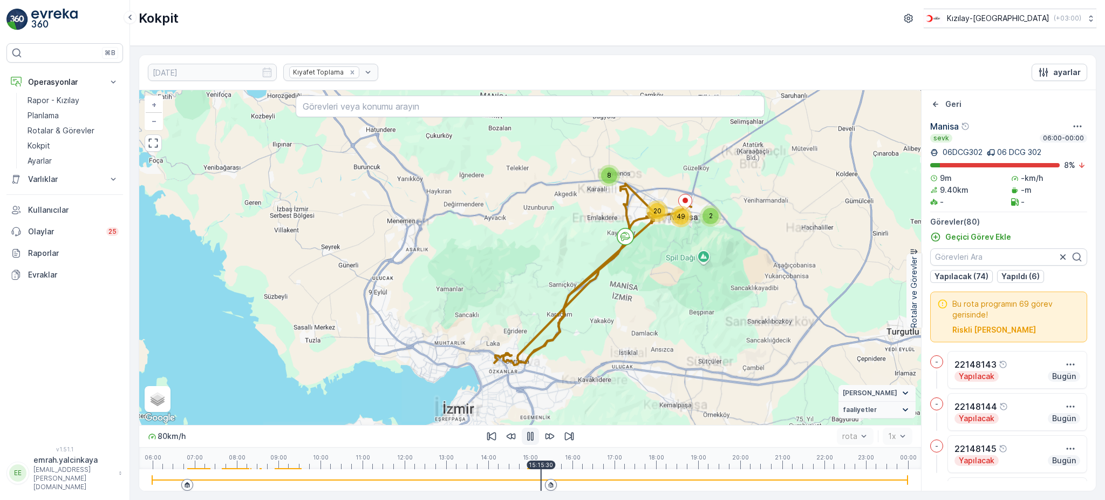
drag, startPoint x: 640, startPoint y: 263, endPoint x: 641, endPoint y: 310, distance: 47.5
click at [645, 310] on div "71 8 2 20 49 + − Uydu Yol haritası Arazi Karışık Leaflet Klavye kısayolları Har…" at bounding box center [530, 257] width 782 height 335
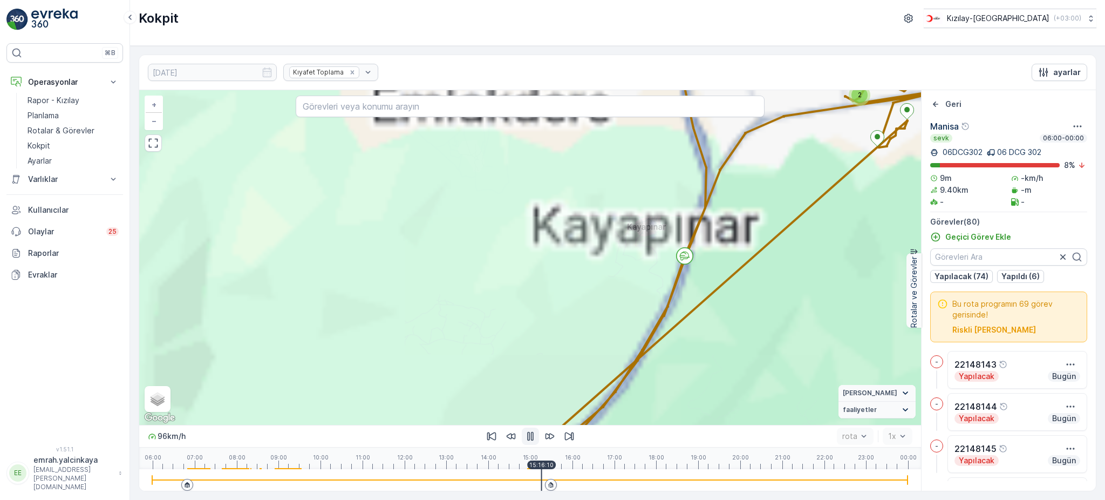
drag, startPoint x: 721, startPoint y: 294, endPoint x: 667, endPoint y: 368, distance: 91.2
click at [667, 368] on div "2 2 2 2 2 2 2 5 3 2 2 4 2 4 6 3 3 5 4 4 + − Uydu Yol haritası Arazi Karışık Lea…" at bounding box center [530, 257] width 782 height 335
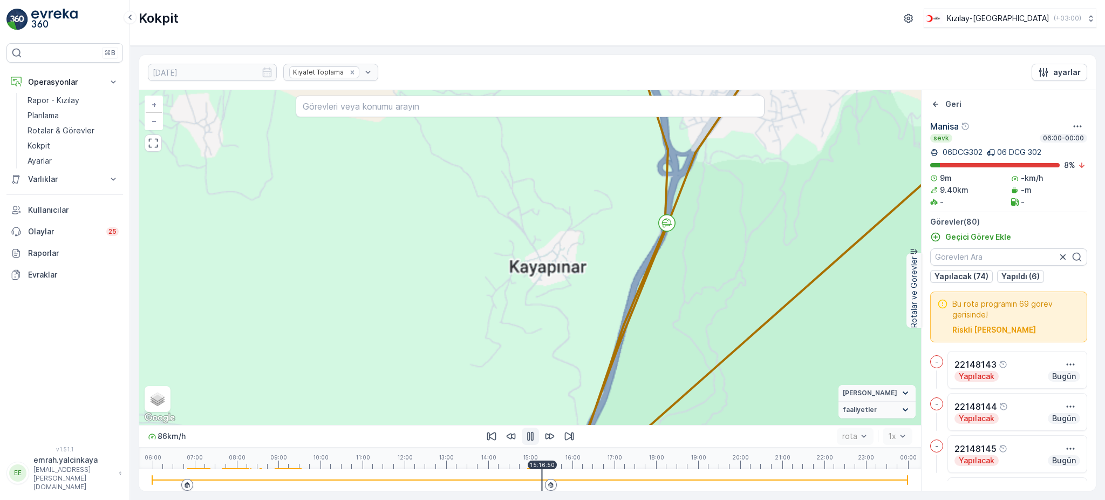
click at [658, 379] on div "2 2 2 2 2 5 3 2 4 2 4 6 3 3 5 4 4 2 2 2 2 2 2 2 2 2 2 3 2 2 + − Uydu Yol harita…" at bounding box center [530, 257] width 782 height 335
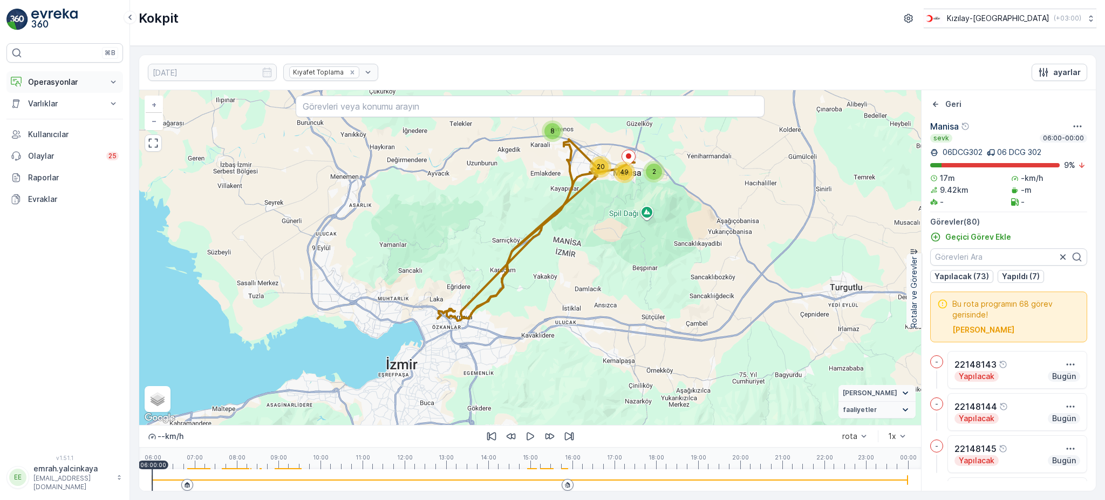
click at [35, 77] on p "Operasyonlar" at bounding box center [64, 82] width 73 height 11
click at [26, 131] on link "Rotalar & Görevler" at bounding box center [73, 130] width 100 height 15
